Goal: Transaction & Acquisition: Book appointment/travel/reservation

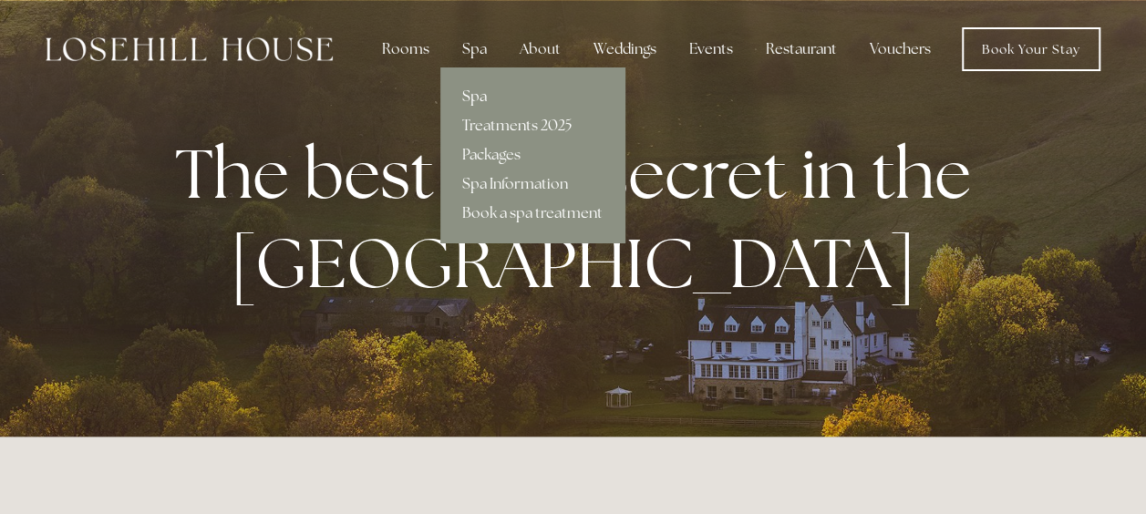
click at [481, 95] on link "Spa" at bounding box center [532, 96] width 184 height 29
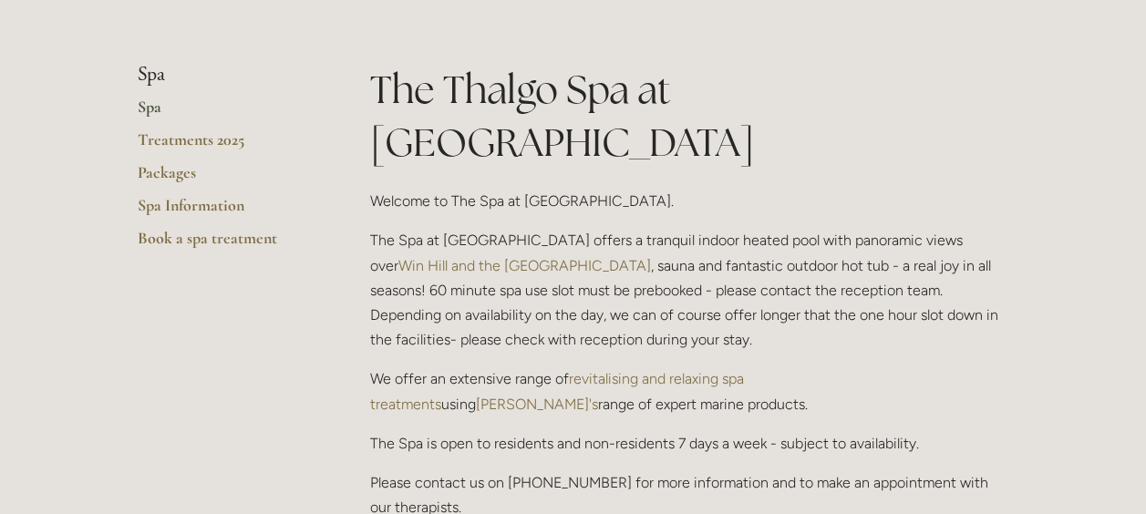
scroll to position [364, 0]
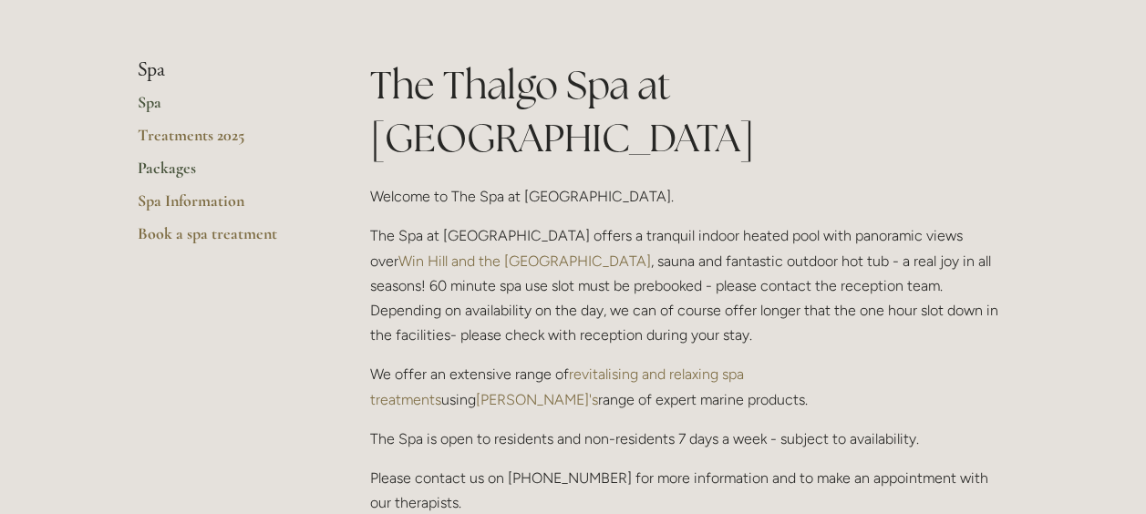
click at [149, 173] on link "Packages" at bounding box center [225, 174] width 174 height 33
